Goal: Transaction & Acquisition: Obtain resource

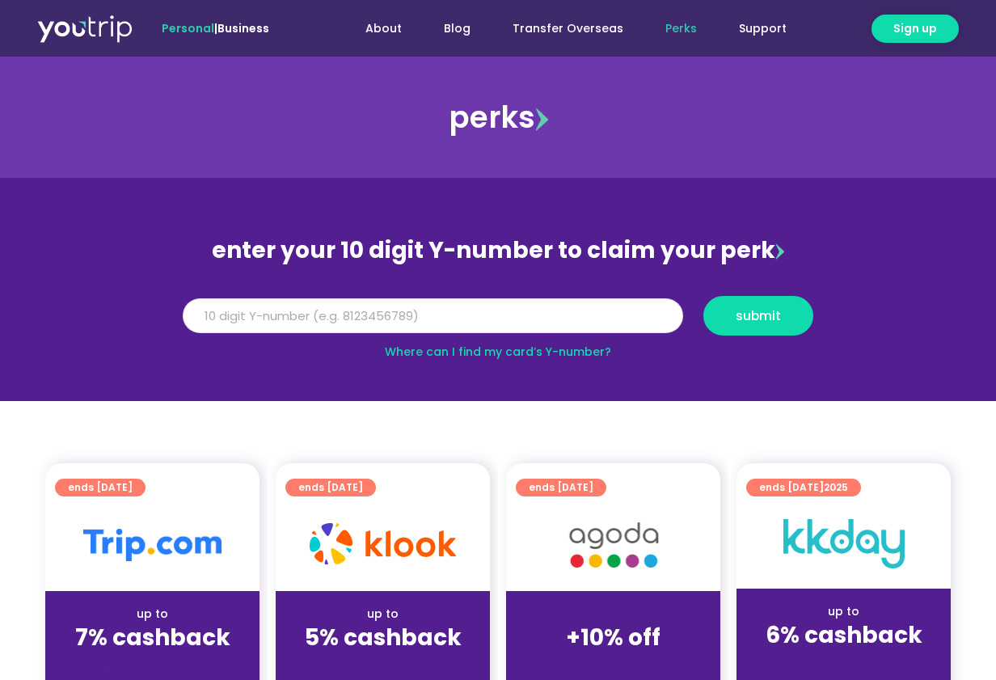
click at [516, 315] on input "Y Number" at bounding box center [433, 316] width 500 height 36
type input "5"
type input "8179466351"
click at [740, 310] on span "submit" at bounding box center [758, 316] width 45 height 12
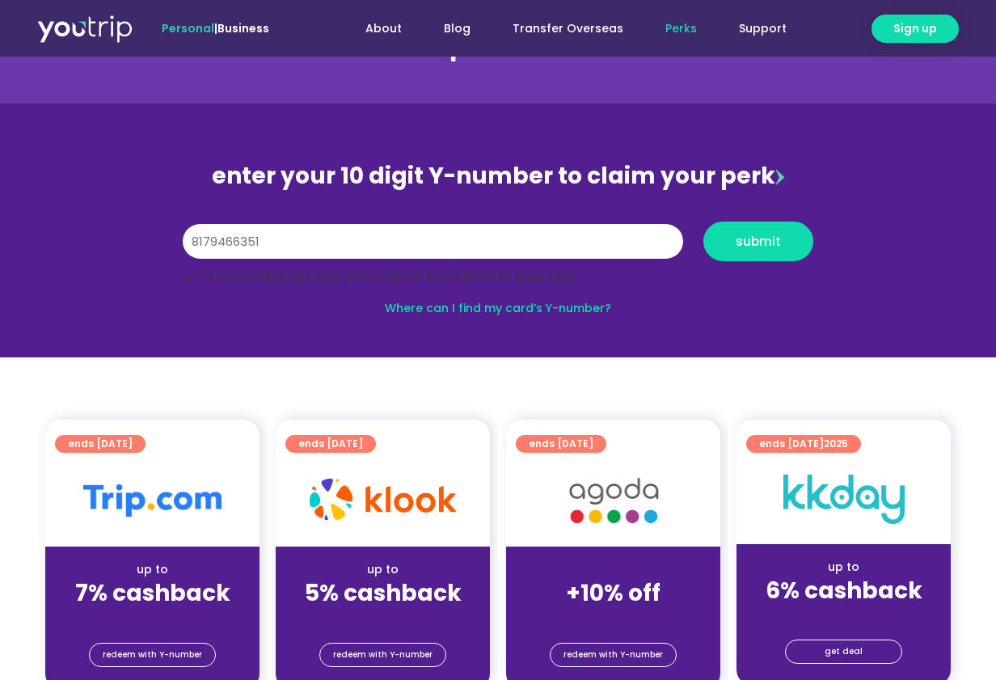
scroll to position [76, 0]
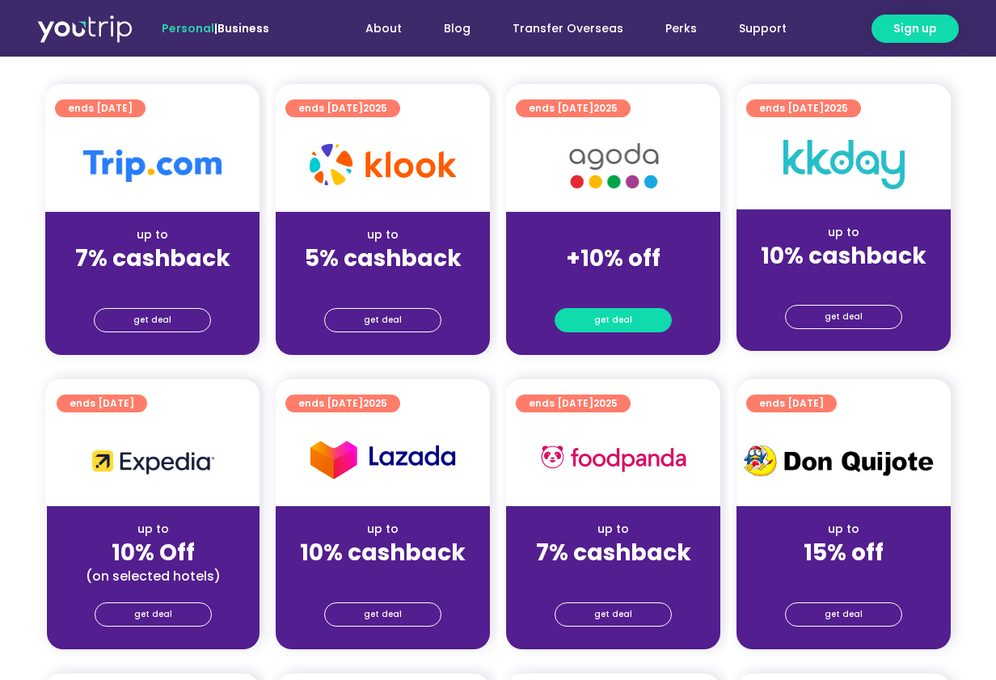
scroll to position [626, 0]
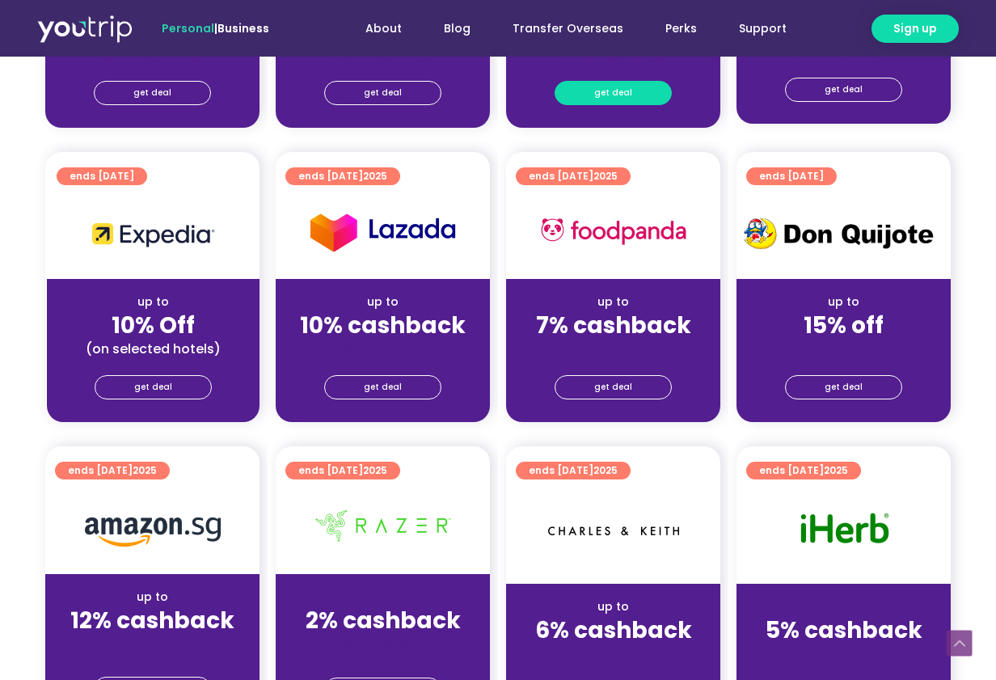
click at [660, 95] on link "get deal" at bounding box center [613, 93] width 117 height 24
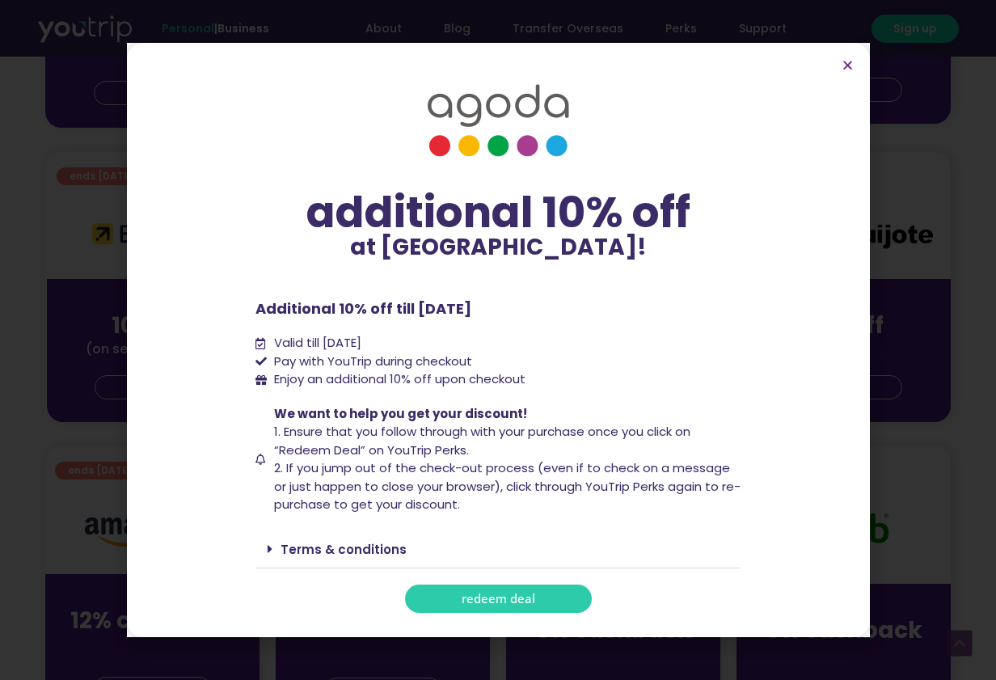
click at [503, 603] on span "redeem deal" at bounding box center [499, 599] width 74 height 12
